Goal: Task Accomplishment & Management: Manage account settings

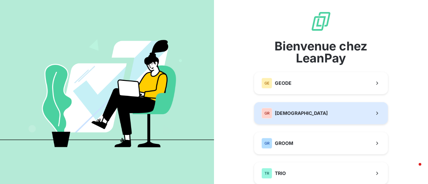
click at [275, 111] on span "[DEMOGRAPHIC_DATA]" at bounding box center [301, 113] width 53 height 7
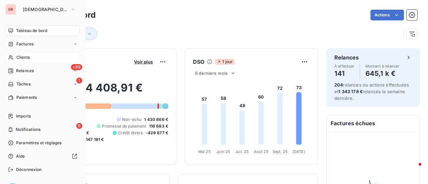
click at [27, 59] on span "Clients" at bounding box center [22, 57] width 13 height 6
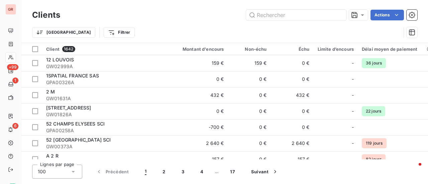
click at [279, 9] on div "Clients Actions" at bounding box center [224, 15] width 385 height 14
click at [273, 16] on input "text" at bounding box center [296, 15] width 100 height 11
paste input "GW01266A"
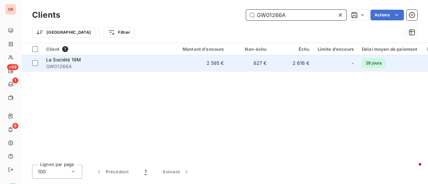
type input "GW01266A"
click at [70, 59] on span "La Société 19M" at bounding box center [63, 60] width 35 height 6
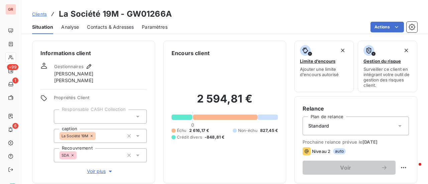
click at [105, 26] on span "Contacts & Adresses" at bounding box center [110, 27] width 47 height 7
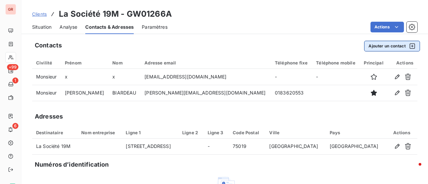
click at [409, 45] on icon "button" at bounding box center [412, 46] width 7 height 7
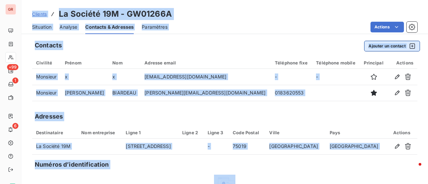
click at [409, 44] on icon "button" at bounding box center [412, 46] width 7 height 7
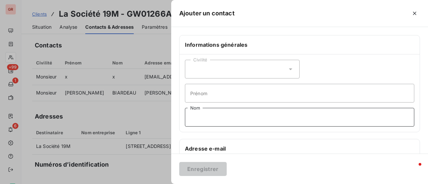
click at [204, 118] on input "Nom" at bounding box center [299, 117] width 229 height 19
click at [200, 119] on input "Nom" at bounding box center [299, 117] width 229 height 19
paste input "CADIOU"
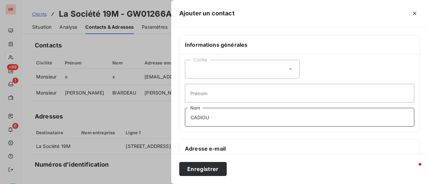
type input "CADIOU"
click at [228, 92] on input "Prénom" at bounding box center [299, 93] width 229 height 19
paste input "[PERSON_NAME]"
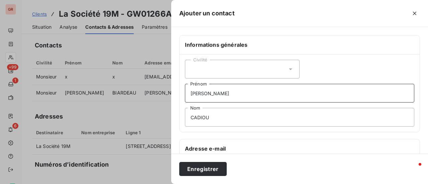
type input "[PERSON_NAME]"
drag, startPoint x: 289, startPoint y: 68, endPoint x: 277, endPoint y: 78, distance: 15.5
click at [289, 68] on icon at bounding box center [290, 69] width 7 height 7
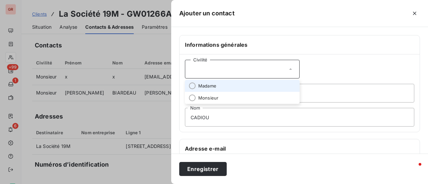
click at [209, 84] on span "Madame" at bounding box center [207, 86] width 18 height 6
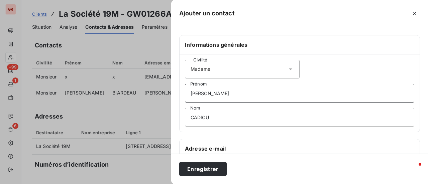
click at [191, 91] on input "[PERSON_NAME]" at bounding box center [299, 93] width 229 height 19
click at [190, 117] on input "CADIOU" at bounding box center [299, 117] width 229 height 19
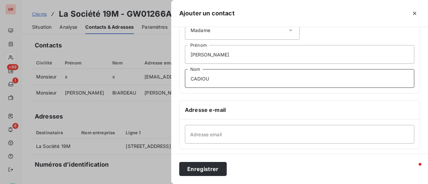
scroll to position [67, 0]
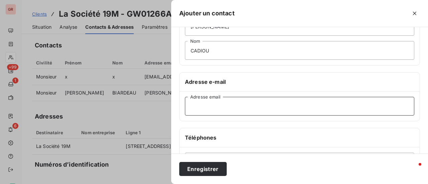
click at [208, 109] on input "Adresse email" at bounding box center [299, 106] width 229 height 19
click at [205, 106] on input "Adresse email" at bounding box center [299, 106] width 229 height 19
paste input "[PERSON_NAME][EMAIL_ADDRESS][DOMAIN_NAME];"
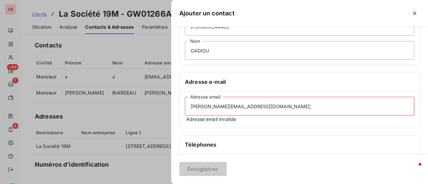
click at [254, 135] on div "Téléphones" at bounding box center [299, 144] width 240 height 19
click at [191, 104] on input "[PERSON_NAME][EMAIL_ADDRESS][DOMAIN_NAME];" at bounding box center [299, 106] width 229 height 19
click at [251, 107] on input "[PERSON_NAME][EMAIL_ADDRESS][DOMAIN_NAME];" at bounding box center [299, 106] width 229 height 19
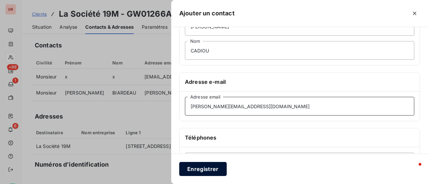
type input "[PERSON_NAME][EMAIL_ADDRESS][DOMAIN_NAME]"
click at [213, 170] on button "Enregistrer" at bounding box center [202, 169] width 47 height 14
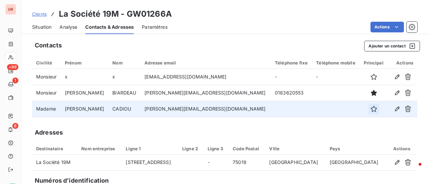
click at [370, 110] on icon "button" at bounding box center [373, 109] width 7 height 7
click at [409, 45] on icon "button" at bounding box center [412, 46] width 7 height 7
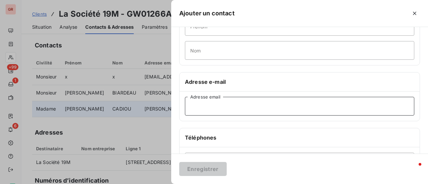
click at [202, 108] on input "Adresse email" at bounding box center [299, 106] width 229 height 19
paste input "[EMAIL_ADDRESS][DOMAIN_NAME];"
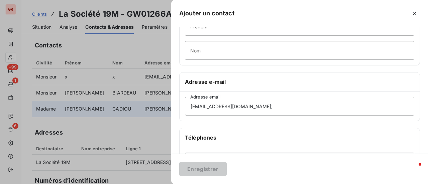
click at [259, 130] on div "Informations générales Civilité Prénom Nom Adresse e-mail [EMAIL_ADDRESS][DOMAI…" at bounding box center [299, 116] width 257 height 297
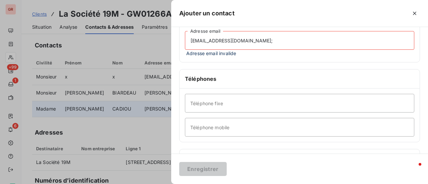
scroll to position [134, 0]
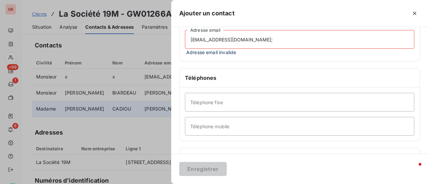
click at [250, 41] on input "[EMAIL_ADDRESS][DOMAIN_NAME];" at bounding box center [299, 39] width 229 height 19
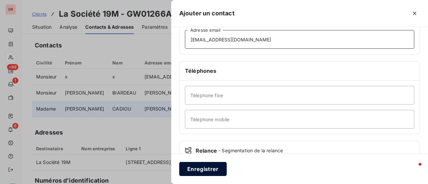
type input "[EMAIL_ADDRESS][DOMAIN_NAME]"
click at [206, 173] on button "Enregistrer" at bounding box center [202, 169] width 47 height 14
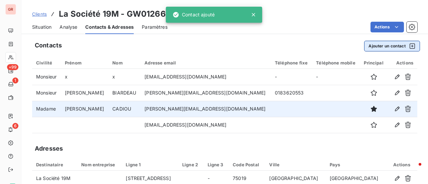
click at [409, 47] on icon "button" at bounding box center [412, 46] width 7 height 7
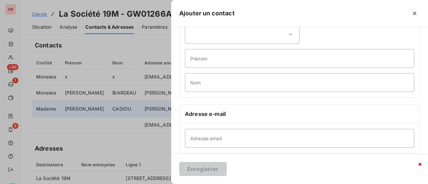
scroll to position [67, 0]
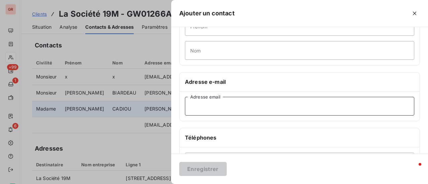
click at [206, 108] on input "Adresse email" at bounding box center [299, 106] width 229 height 19
paste input "[PERSON_NAME][EMAIL_ADDRESS][DOMAIN_NAME]"
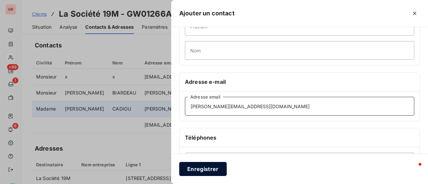
type input "[PERSON_NAME][EMAIL_ADDRESS][DOMAIN_NAME]"
click at [207, 169] on button "Enregistrer" at bounding box center [202, 169] width 47 height 14
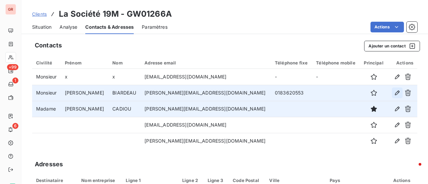
click at [395, 92] on icon "button" at bounding box center [397, 93] width 5 height 5
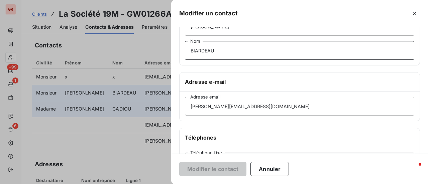
click at [225, 52] on input "BIARDEAU" at bounding box center [299, 50] width 229 height 19
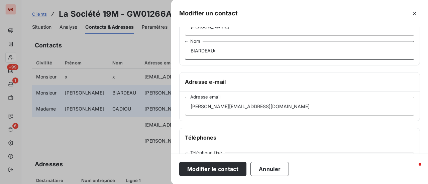
click at [218, 51] on input "BIARDEAU/" at bounding box center [299, 50] width 229 height 19
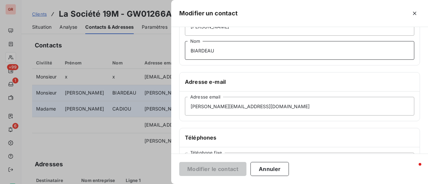
type input "BIARDEAU"
click at [307, 107] on input "[PERSON_NAME][EMAIL_ADDRESS][DOMAIN_NAME]" at bounding box center [299, 106] width 229 height 19
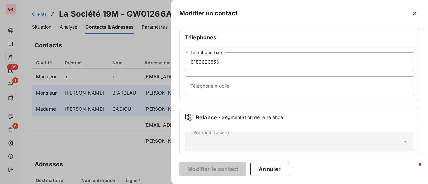
scroll to position [0, 0]
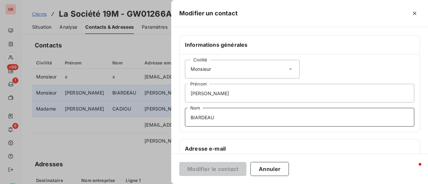
click at [237, 114] on input "BIARDEAU" at bounding box center [299, 117] width 229 height 19
click at [190, 115] on input "BIARDEAU" at bounding box center [299, 117] width 229 height 19
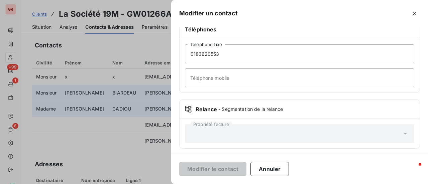
scroll to position [176, 0]
click at [117, 140] on div at bounding box center [214, 92] width 428 height 184
